Goal: Information Seeking & Learning: Learn about a topic

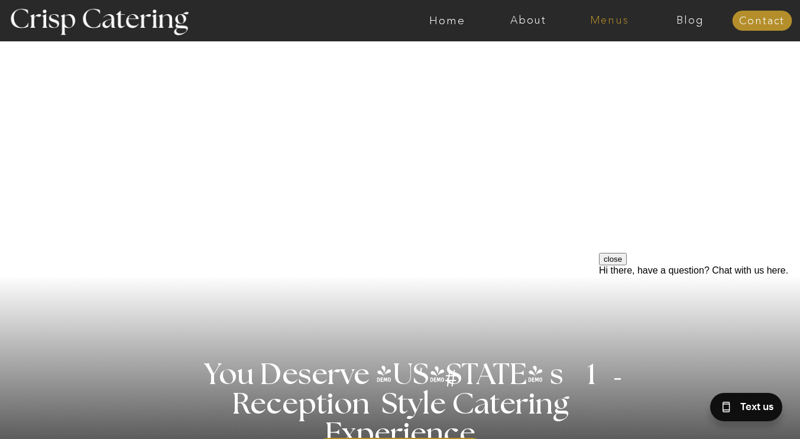
click at [600, 26] on nav "Menus" at bounding box center [609, 21] width 81 height 12
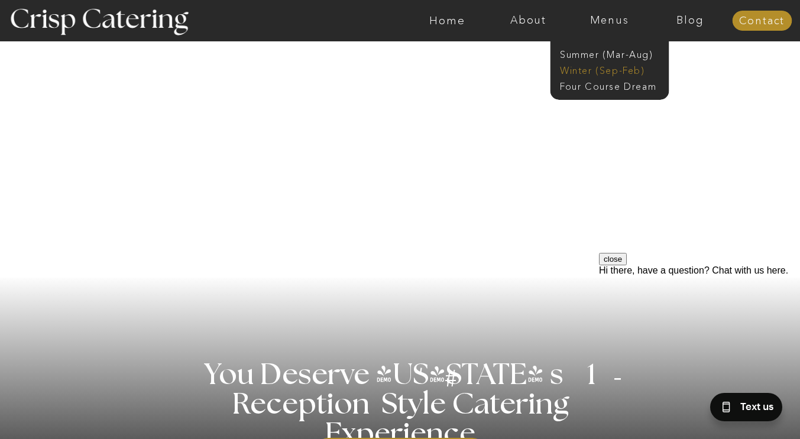
click at [609, 70] on nav "Winter (Sep-Feb)" at bounding box center [608, 69] width 97 height 11
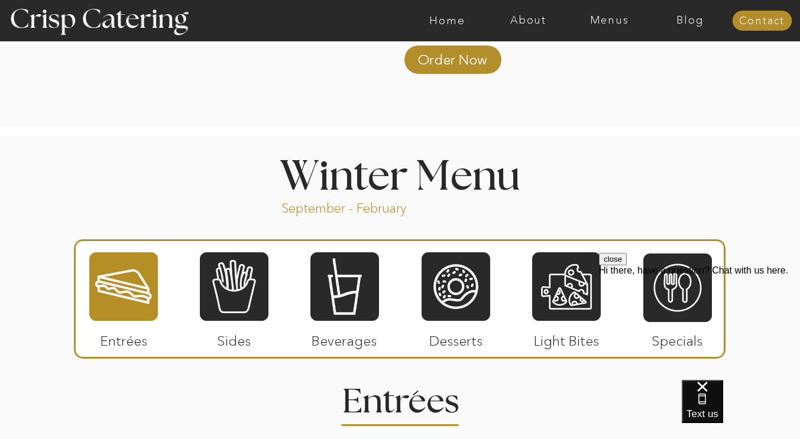
scroll to position [1197, 0]
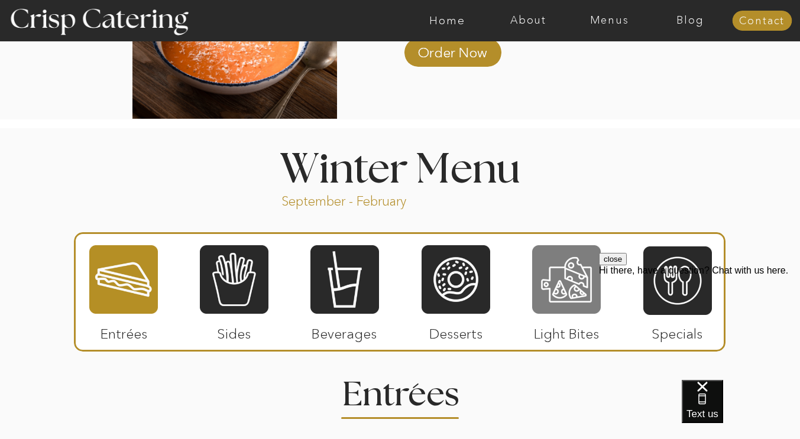
click at [559, 284] on div at bounding box center [566, 279] width 69 height 71
